Goal: Task Accomplishment & Management: Use online tool/utility

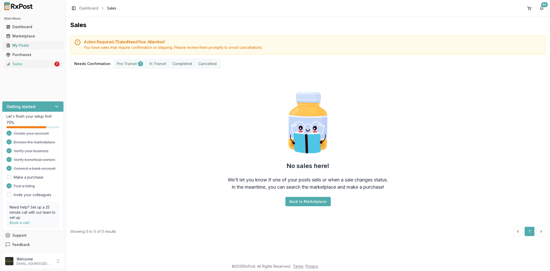
click at [58, 43] on div "My Posts" at bounding box center [32, 45] width 53 height 5
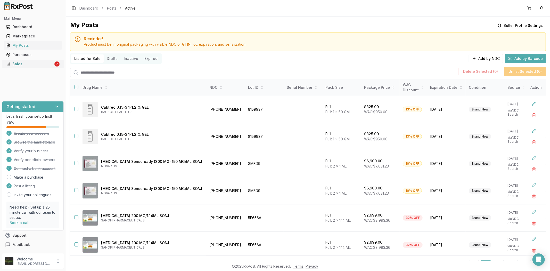
click at [32, 60] on link "Sales 7" at bounding box center [32, 63] width 57 height 9
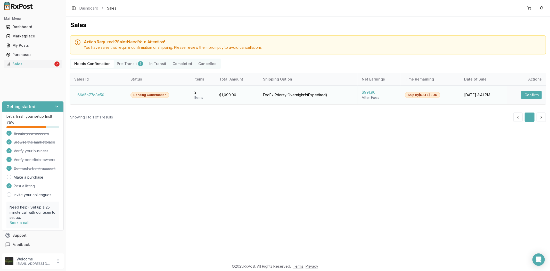
click at [525, 95] on button "Confirm" at bounding box center [531, 95] width 20 height 8
click at [524, 94] on button "Confirm" at bounding box center [531, 95] width 20 height 8
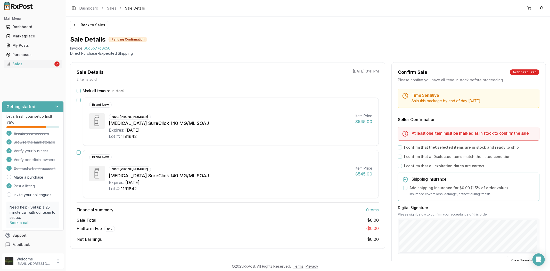
click at [79, 90] on button "Mark all items as in stock" at bounding box center [79, 91] width 4 height 4
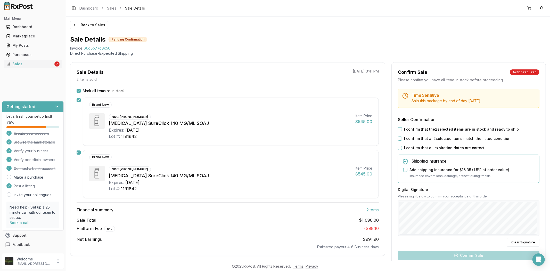
click at [398, 148] on button "I confirm that all expiration dates are correct" at bounding box center [400, 148] width 4 height 4
click at [398, 138] on button "I confirm that all 2 selected items match the listed condition" at bounding box center [400, 138] width 4 height 4
click at [399, 127] on button "I confirm that the 2 selected items are in stock and ready to ship" at bounding box center [400, 129] width 4 height 4
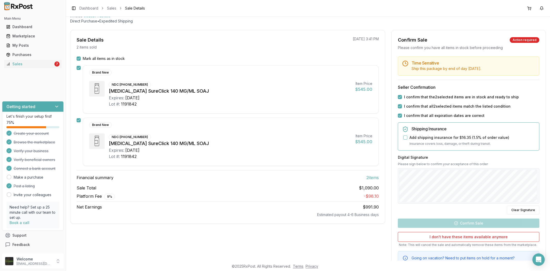
scroll to position [57, 0]
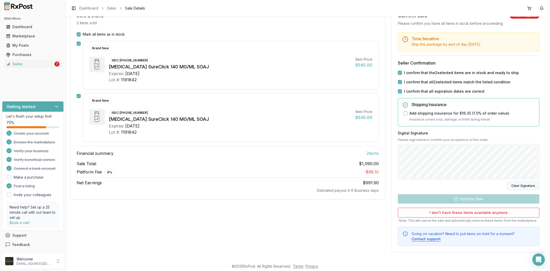
click at [540, 148] on div "Time Sensitive Ship this package by end of day Tuesday, October 14th . Seller C…" at bounding box center [468, 138] width 154 height 213
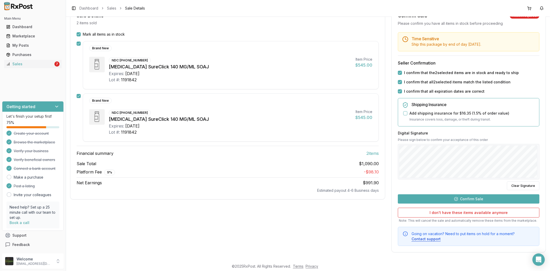
click at [514, 198] on button "Confirm Sale" at bounding box center [468, 198] width 141 height 9
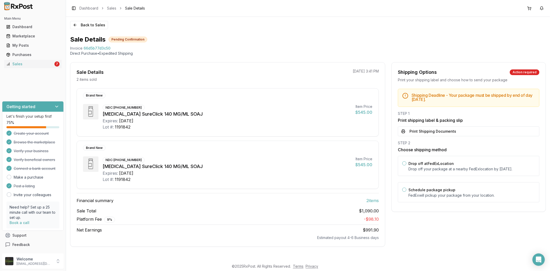
scroll to position [0, 0]
click at [442, 130] on button "Print Shipping Documents" at bounding box center [468, 131] width 141 height 10
click at [442, 130] on div "STEP 1 Print shipping label & packing slip Loading PDF..." at bounding box center [468, 123] width 141 height 25
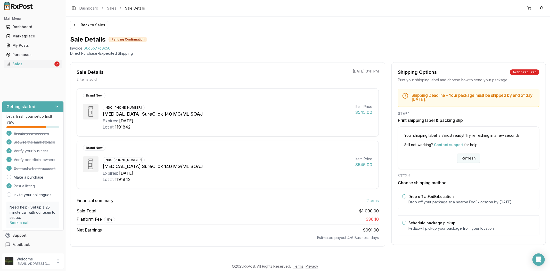
click at [466, 156] on button "Refresh" at bounding box center [468, 157] width 23 height 9
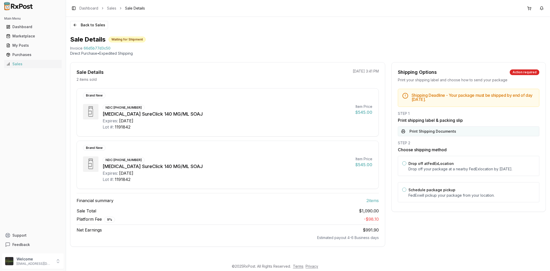
click at [455, 133] on button "Print Shipping Documents" at bounding box center [468, 131] width 141 height 10
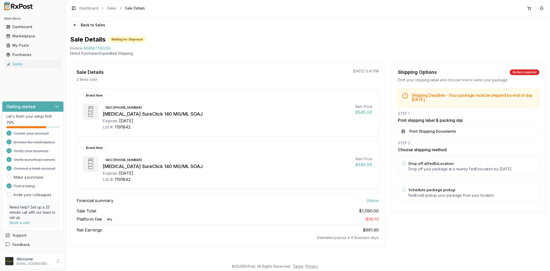
click at [455, 133] on button "Print Shipping Documents" at bounding box center [468, 131] width 141 height 10
click at [75, 23] on button "Back to Sales" at bounding box center [89, 25] width 38 height 8
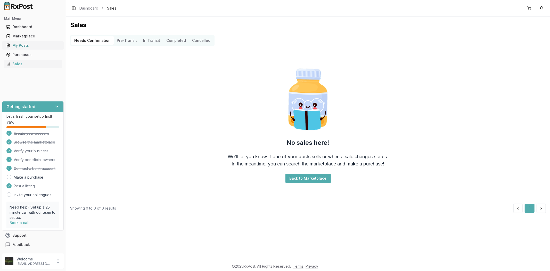
click at [53, 48] on link "My Posts" at bounding box center [32, 45] width 57 height 9
